Goal: Information Seeking & Learning: Learn about a topic

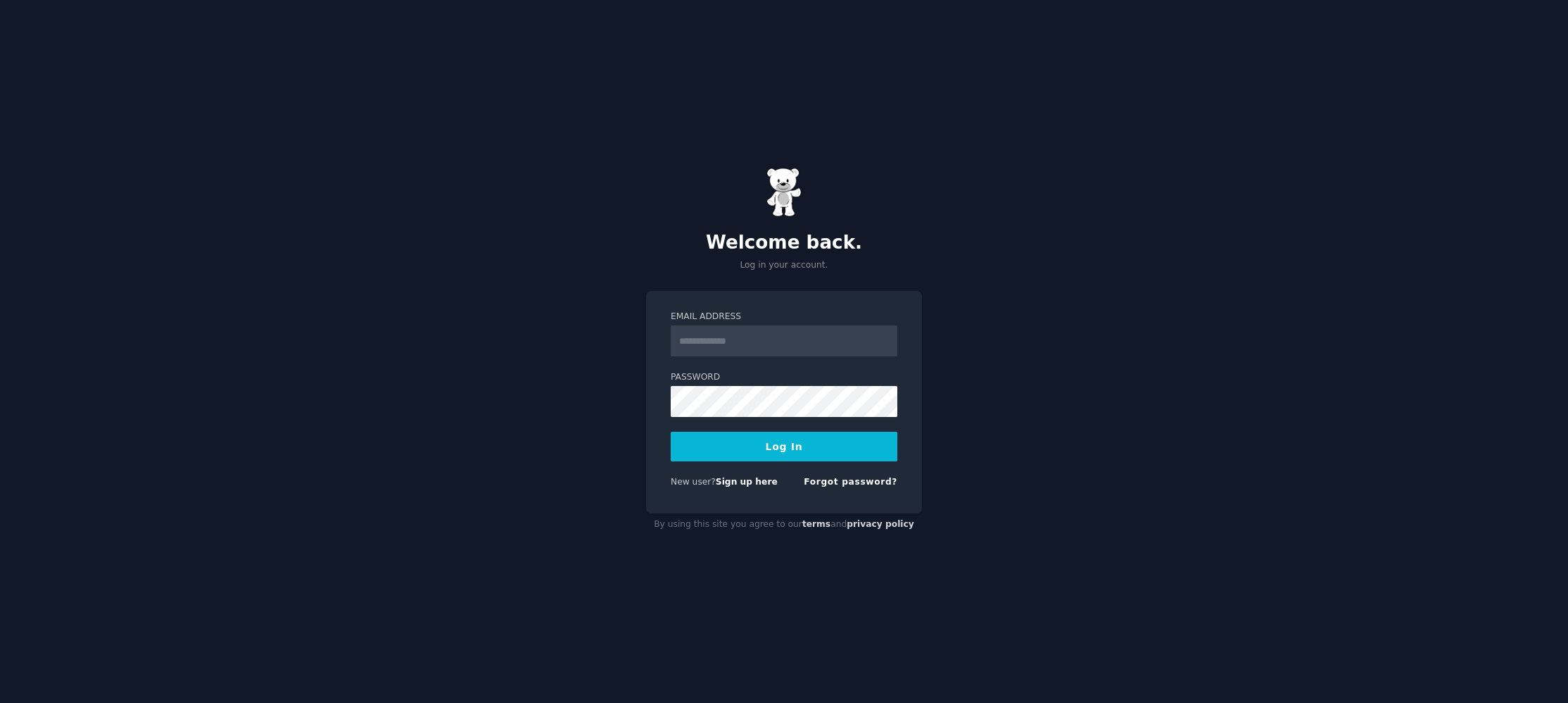
click at [810, 339] on input "Email Address" at bounding box center [784, 341] width 227 height 31
type input "**********"
click at [814, 431] on div "Password" at bounding box center [784, 446] width 227 height 30
click at [671, 431] on button "Log In" at bounding box center [784, 446] width 227 height 30
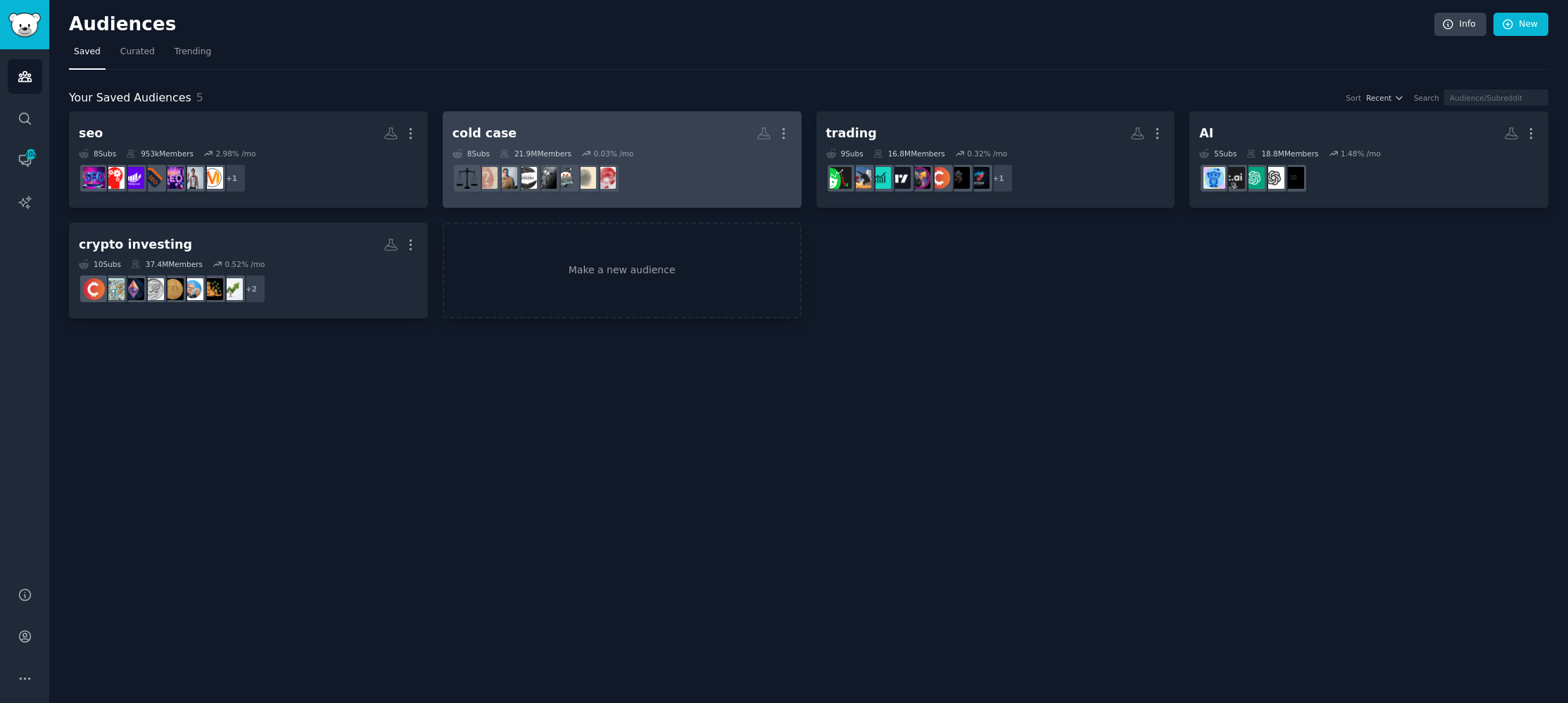
click at [640, 125] on h2 "cold case More" at bounding box center [622, 133] width 339 height 25
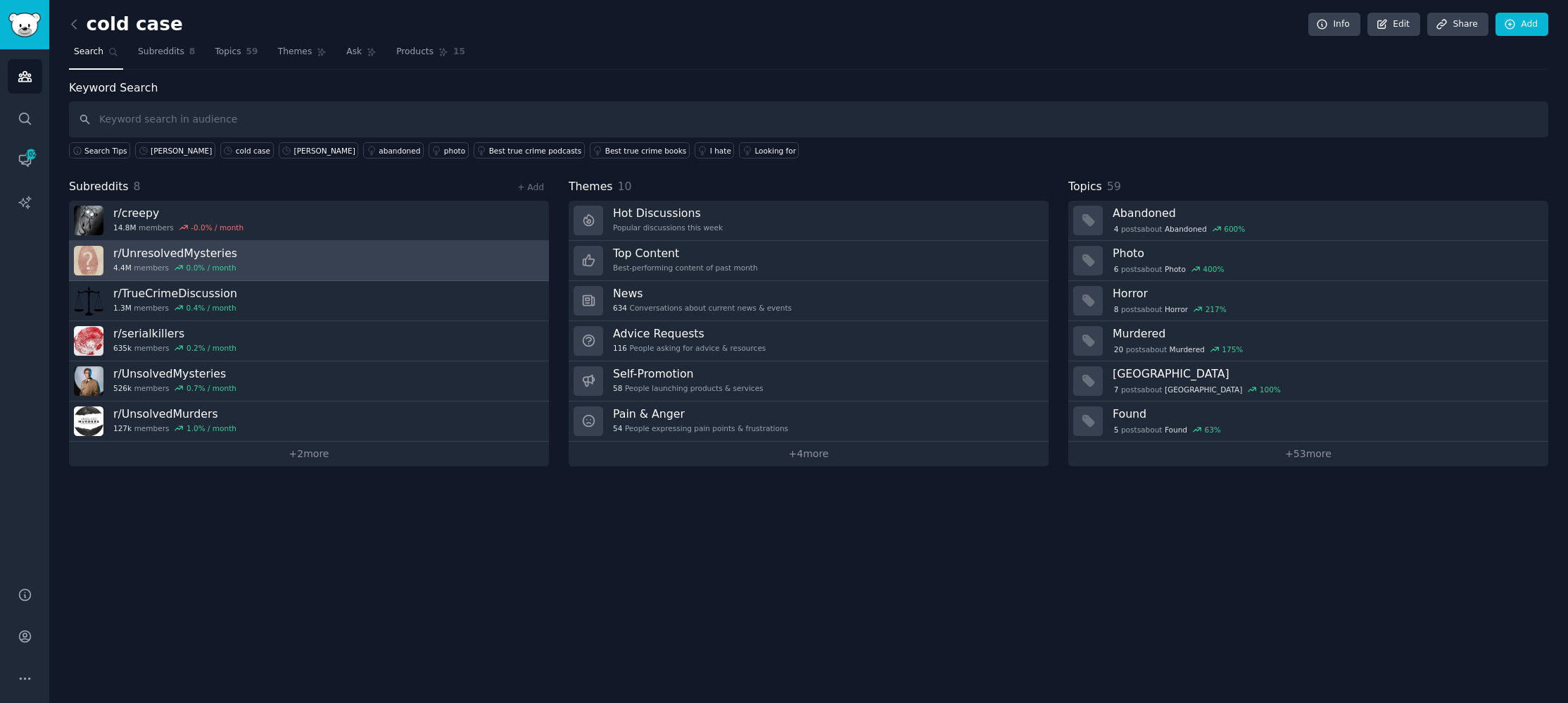
click at [342, 248] on link "r/ UnresolvedMysteries 4.4M members 0.0 % / month" at bounding box center [309, 261] width 480 height 40
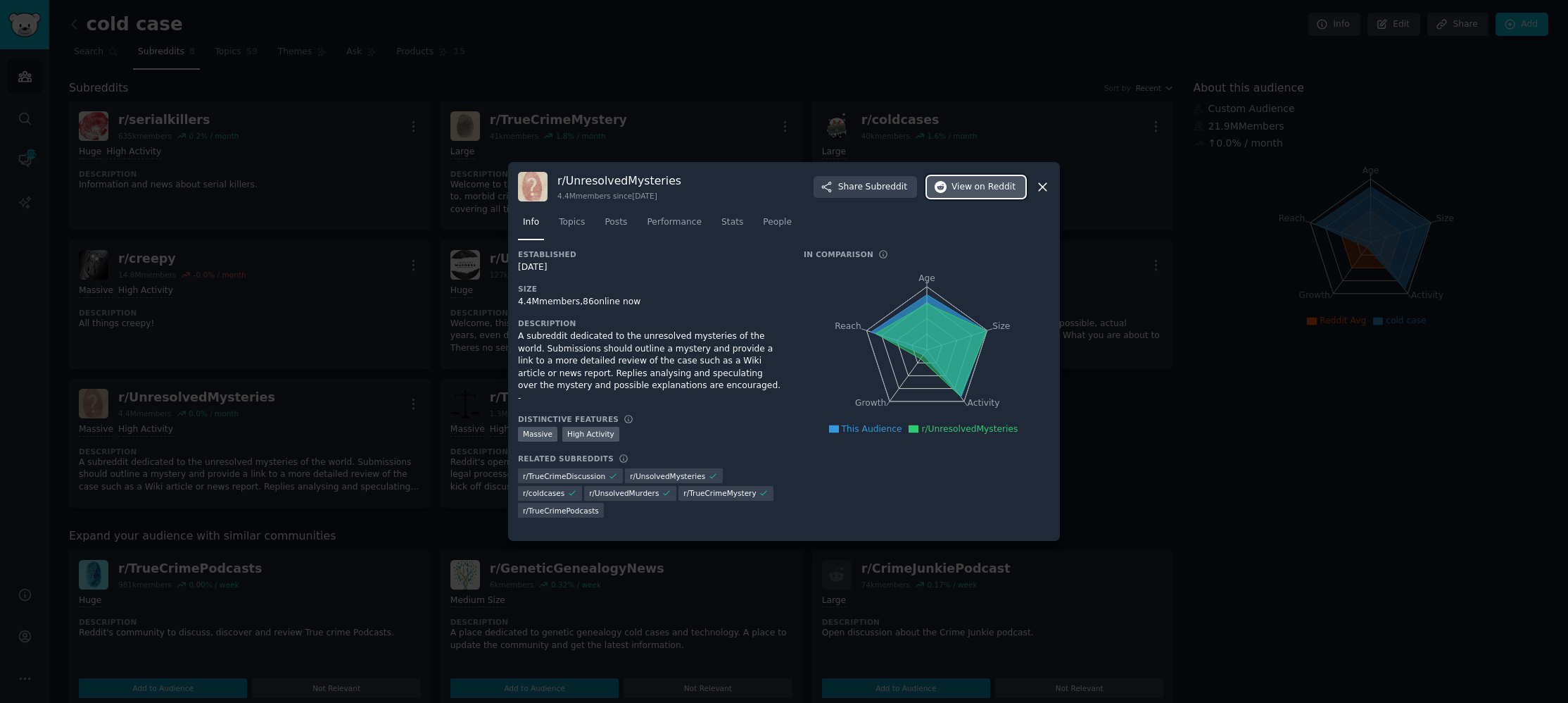
click at [969, 190] on span "View on Reddit" at bounding box center [983, 187] width 64 height 13
click at [1049, 185] on icon at bounding box center [1043, 187] width 15 height 15
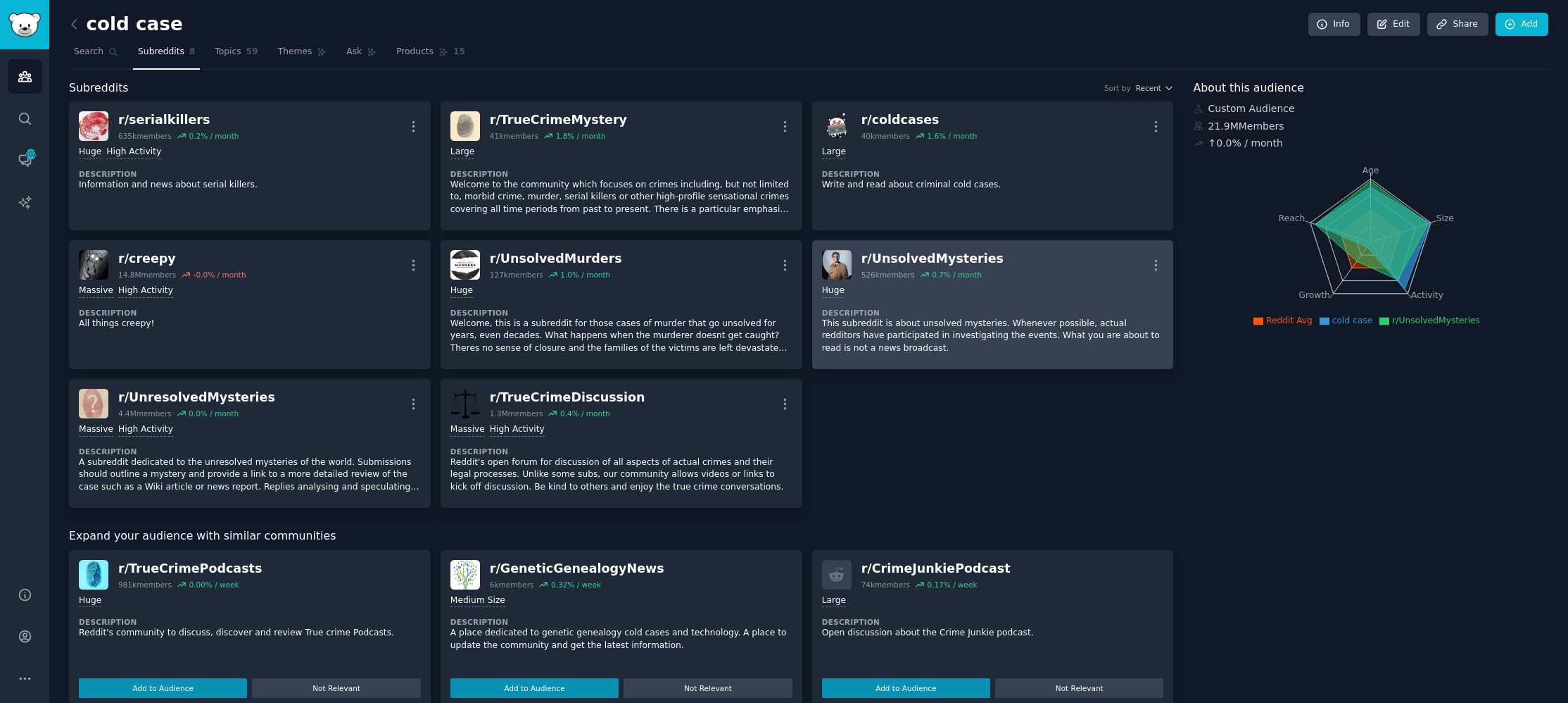
click at [1034, 293] on div "Huge" at bounding box center [993, 291] width 342 height 13
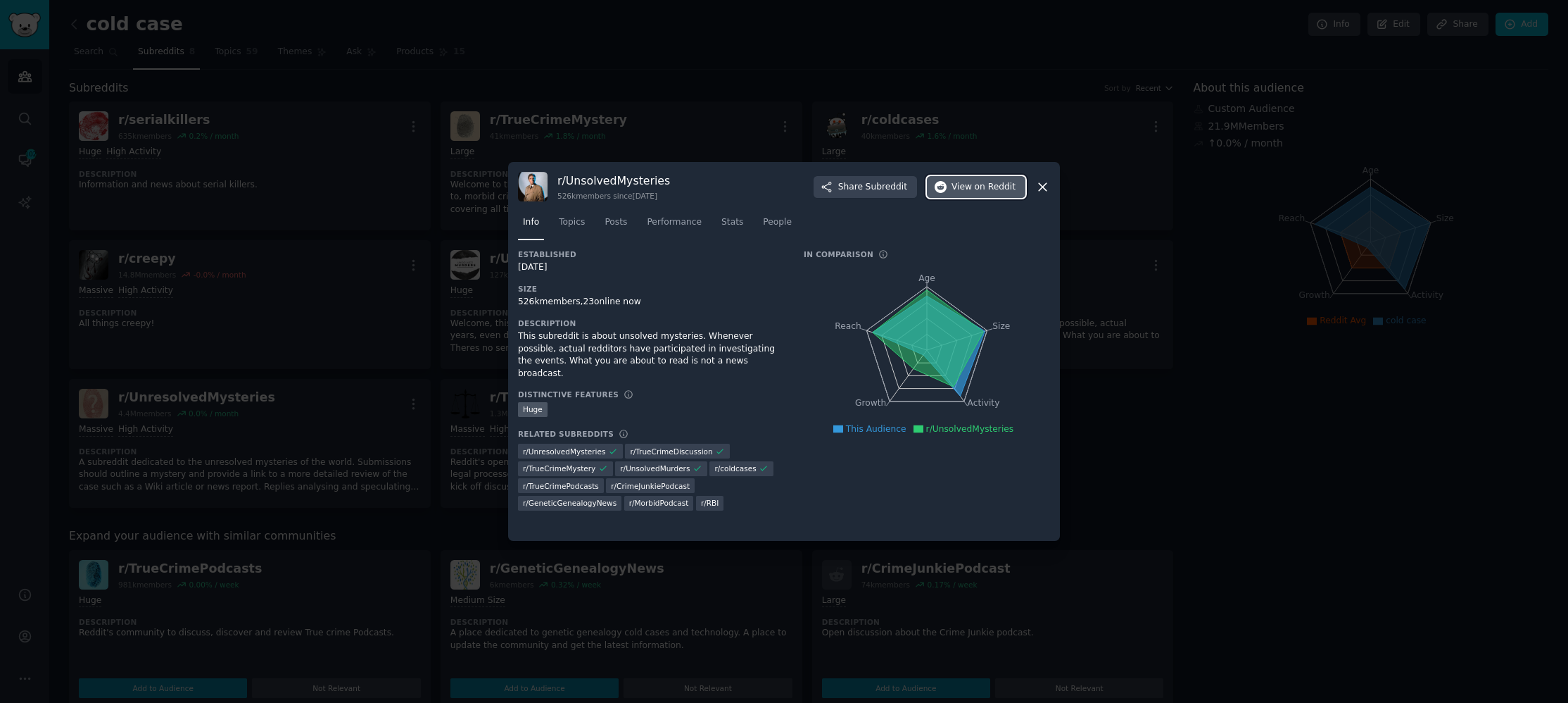
click at [985, 188] on span "on Reddit" at bounding box center [995, 187] width 41 height 13
